Goal: Browse casually

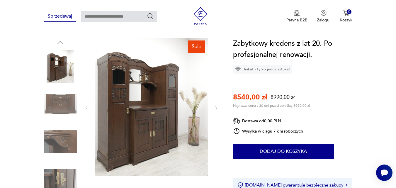
click at [131, 101] on img at bounding box center [151, 107] width 113 height 138
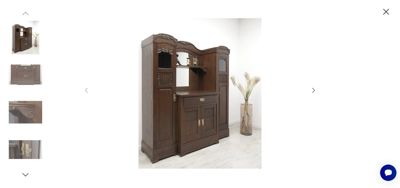
click at [192, 95] on img at bounding box center [200, 93] width 208 height 150
click at [212, 107] on img at bounding box center [200, 93] width 208 height 150
click at [312, 91] on icon "button" at bounding box center [313, 90] width 7 height 7
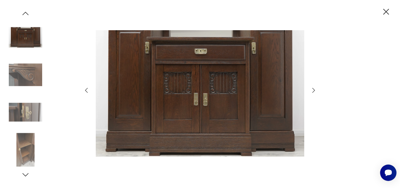
click at [312, 91] on icon "button" at bounding box center [313, 90] width 7 height 7
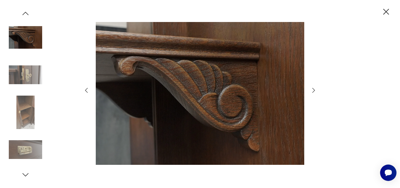
click at [312, 91] on icon "button" at bounding box center [313, 90] width 7 height 7
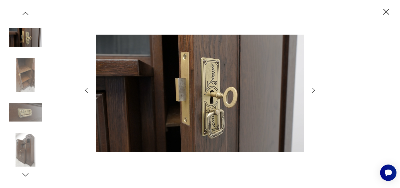
click at [312, 91] on icon "button" at bounding box center [313, 90] width 7 height 7
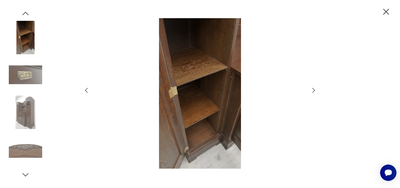
click at [312, 91] on icon "button" at bounding box center [313, 90] width 7 height 7
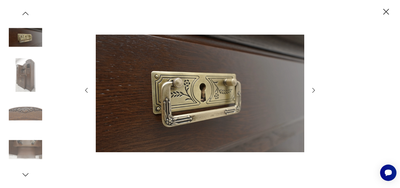
click at [312, 91] on icon "button" at bounding box center [313, 90] width 7 height 7
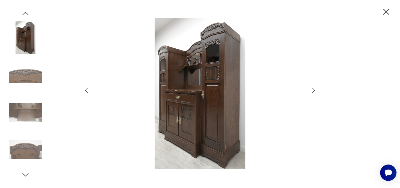
click at [312, 91] on icon "button" at bounding box center [313, 90] width 7 height 7
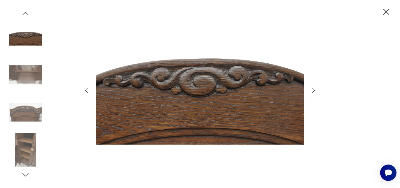
click at [312, 91] on icon "button" at bounding box center [313, 90] width 7 height 7
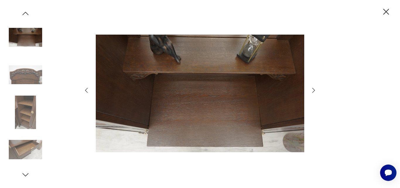
click at [312, 91] on icon "button" at bounding box center [313, 90] width 7 height 7
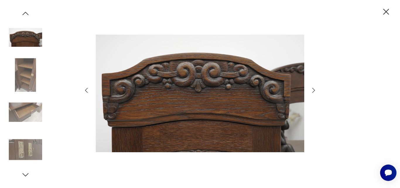
click at [312, 91] on icon "button" at bounding box center [313, 90] width 7 height 7
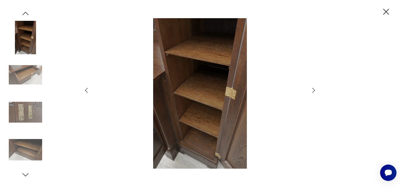
click at [312, 91] on icon "button" at bounding box center [313, 90] width 7 height 7
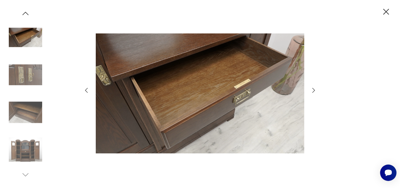
click at [312, 91] on icon "button" at bounding box center [313, 90] width 7 height 7
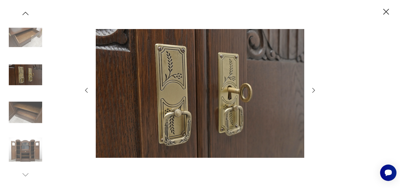
click at [312, 91] on icon "button" at bounding box center [313, 90] width 7 height 7
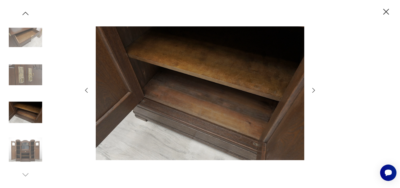
click at [312, 91] on icon "button" at bounding box center [313, 90] width 7 height 7
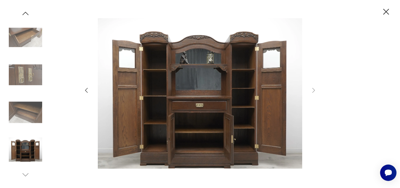
click at [386, 12] on icon "button" at bounding box center [386, 12] width 6 height 6
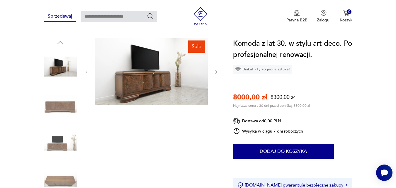
click at [140, 81] on img at bounding box center [151, 71] width 113 height 67
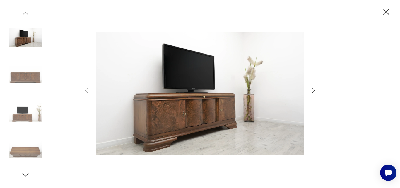
click at [186, 112] on img at bounding box center [200, 93] width 208 height 150
click at [314, 89] on icon "button" at bounding box center [313, 90] width 3 height 5
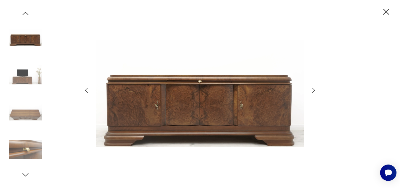
click at [314, 89] on icon "button" at bounding box center [313, 90] width 3 height 5
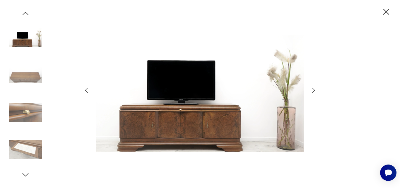
click at [314, 90] on icon "button" at bounding box center [313, 90] width 7 height 7
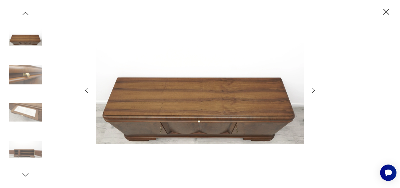
click at [314, 90] on icon "button" at bounding box center [313, 90] width 7 height 7
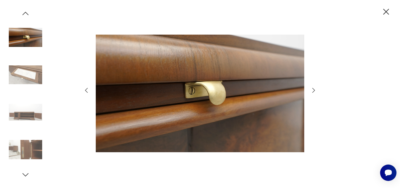
click at [314, 90] on icon "button" at bounding box center [313, 90] width 7 height 7
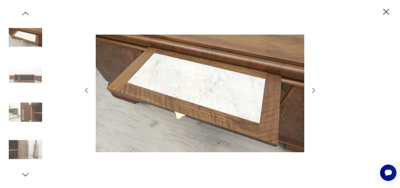
click at [314, 90] on icon "button" at bounding box center [313, 90] width 7 height 7
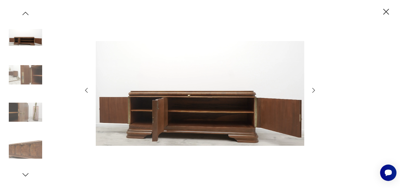
click at [314, 90] on icon "button" at bounding box center [313, 90] width 7 height 7
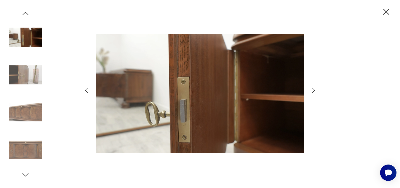
click at [314, 90] on icon "button" at bounding box center [313, 90] width 7 height 7
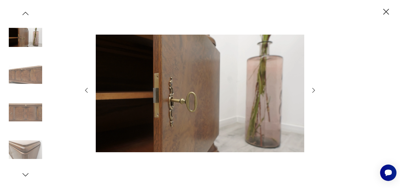
click at [314, 90] on icon "button" at bounding box center [313, 90] width 7 height 7
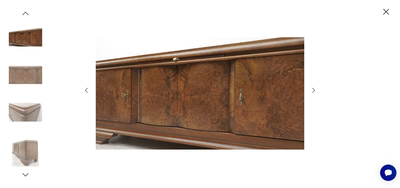
click at [314, 90] on icon "button" at bounding box center [313, 90] width 7 height 7
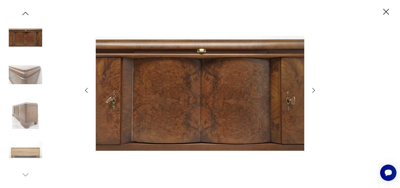
click at [314, 90] on icon "button" at bounding box center [313, 90] width 7 height 7
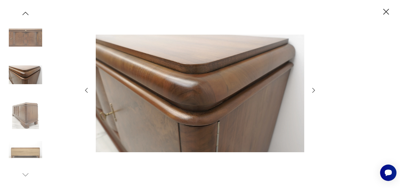
click at [314, 90] on icon "button" at bounding box center [313, 90] width 7 height 7
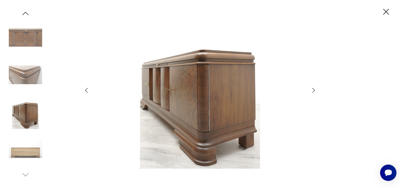
click at [314, 90] on icon "button" at bounding box center [313, 90] width 7 height 7
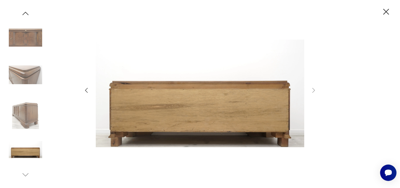
click at [386, 12] on icon "button" at bounding box center [386, 12] width 6 height 6
